Goal: Navigation & Orientation: Find specific page/section

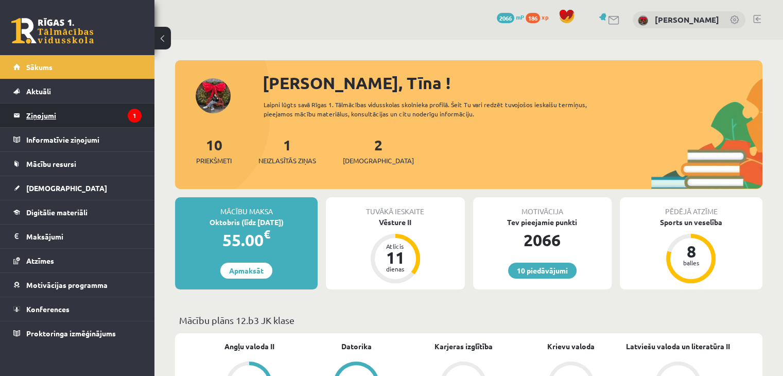
click at [47, 109] on legend "Ziņojumi 1" at bounding box center [83, 116] width 115 height 24
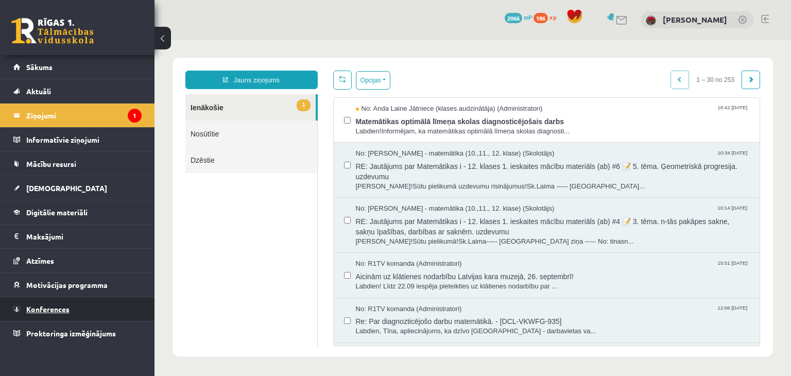
click at [45, 311] on span "Konferences" at bounding box center [47, 308] width 43 height 9
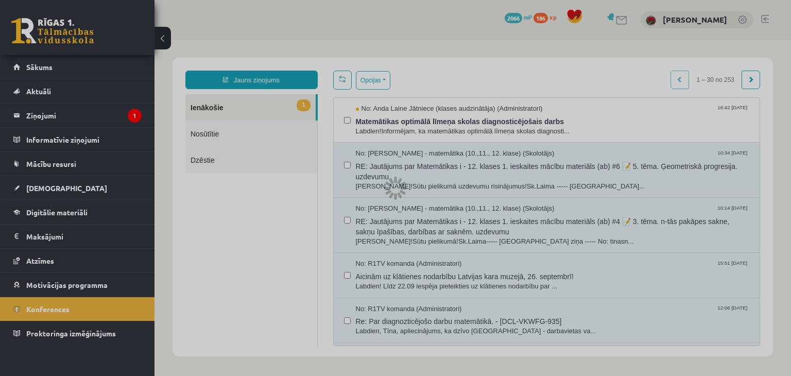
click at [227, 228] on div at bounding box center [395, 188] width 791 height 376
click at [110, 148] on div at bounding box center [395, 188] width 791 height 376
click at [47, 71] on div at bounding box center [395, 188] width 791 height 376
